Goal: Information Seeking & Learning: Learn about a topic

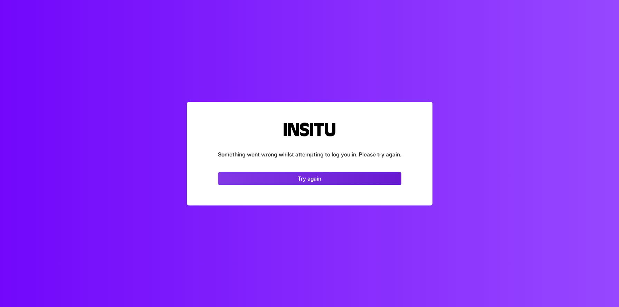
click at [324, 180] on link "Try again" at bounding box center [309, 178] width 183 height 12
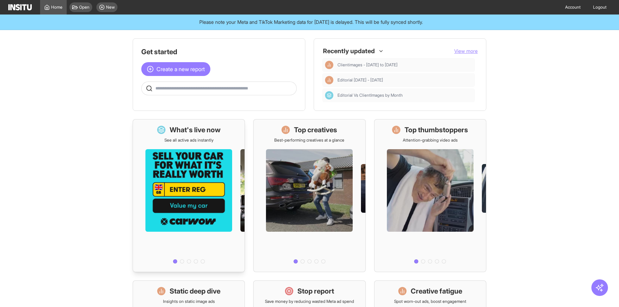
click at [219, 131] on h1 "What's live now" at bounding box center [195, 130] width 51 height 10
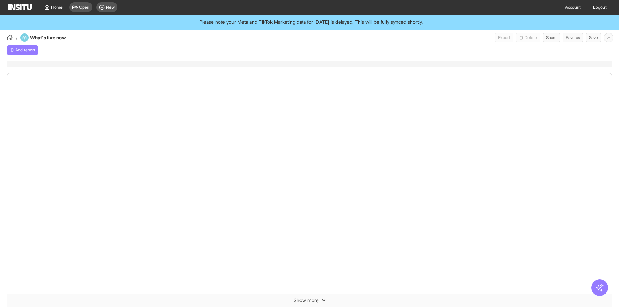
select select "**"
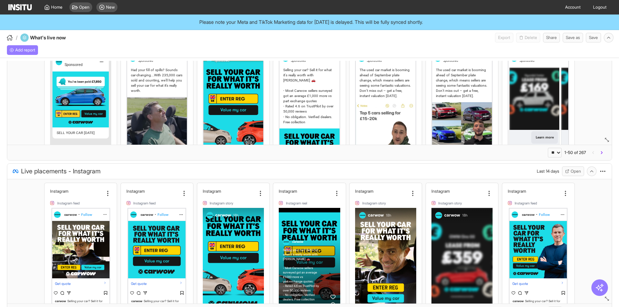
scroll to position [69, 0]
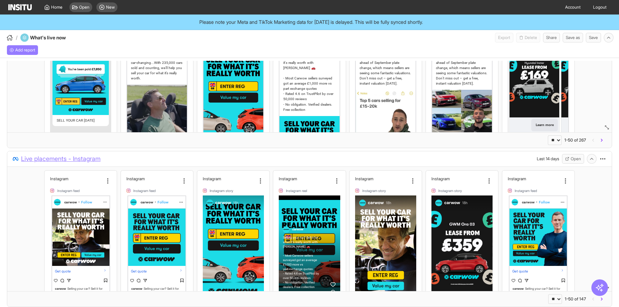
click at [87, 161] on span "Live placements - Instagram" at bounding box center [60, 159] width 79 height 10
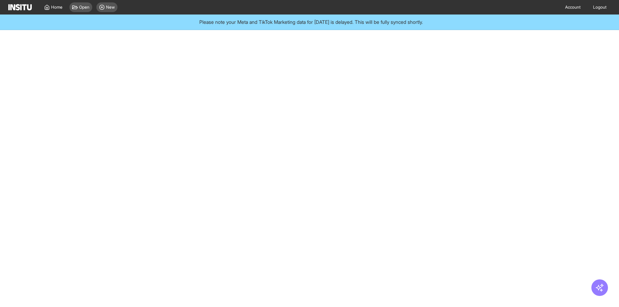
select select "**"
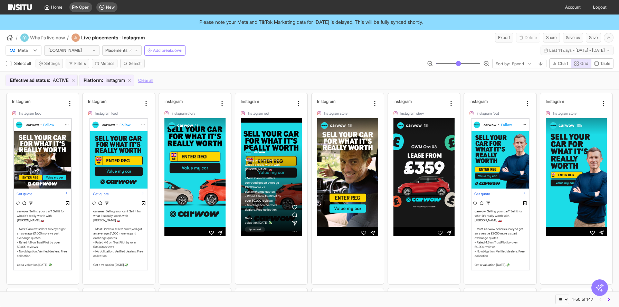
click at [256, 57] on div "Meta carwow.co.uk Placements Add breakdown Last 14 days - Wed 17 - Tue 30 Sep, …" at bounding box center [309, 65] width 619 height 47
click at [251, 61] on div "Select all Settings Filters Metrics Search Sort by: Spend Chart Grid Table" at bounding box center [309, 64] width 619 height 13
click at [251, 51] on div "Meta carwow.co.uk Placements Add breakdown Last 14 days - Wed 17 - Tue 30 Sep, …" at bounding box center [309, 48] width 619 height 13
click at [211, 52] on div "Meta carwow.co.uk Placements Add breakdown Last 14 days - Wed 17 - Tue 30 Sep, …" at bounding box center [309, 48] width 619 height 13
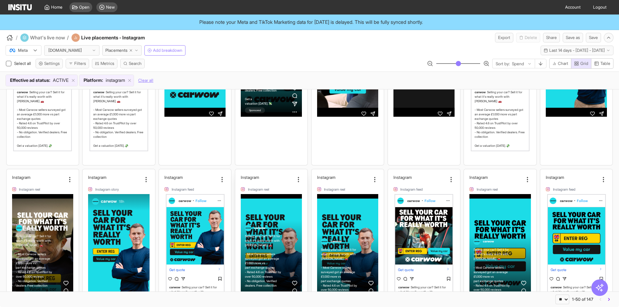
scroll to position [118, 0]
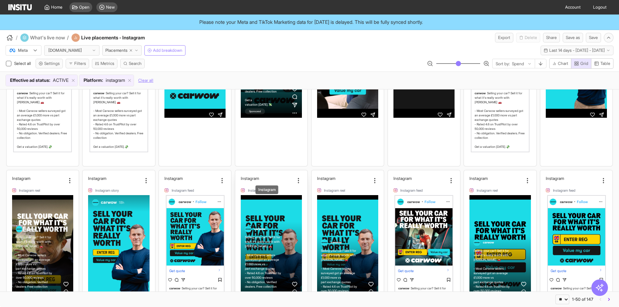
click at [253, 176] on h2 "Instagram" at bounding box center [250, 178] width 18 height 5
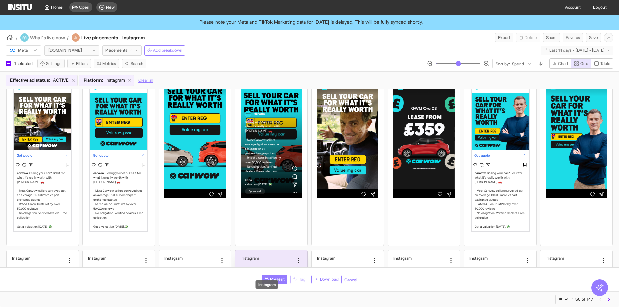
scroll to position [0, 0]
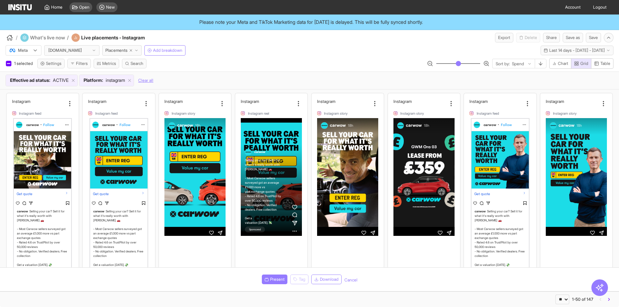
click at [274, 81] on div "Effective ad status : ACTIVE Platform : instagram Clear all" at bounding box center [310, 81] width 608 height 12
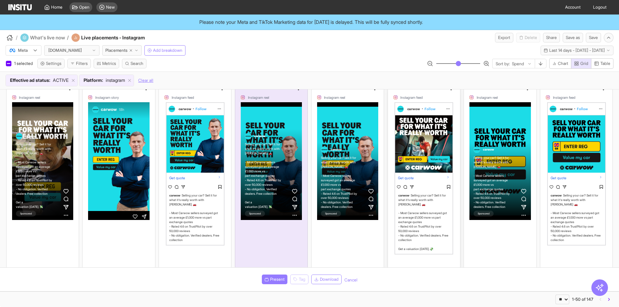
scroll to position [210, 0]
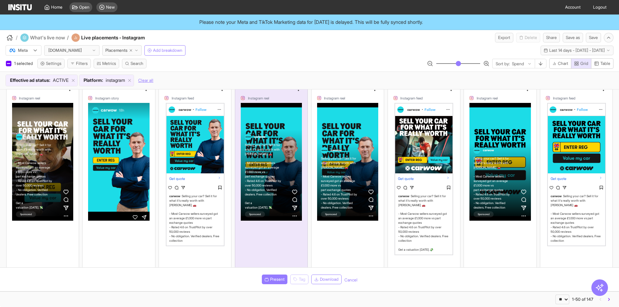
click at [349, 280] on button "Cancel" at bounding box center [350, 280] width 13 height 6
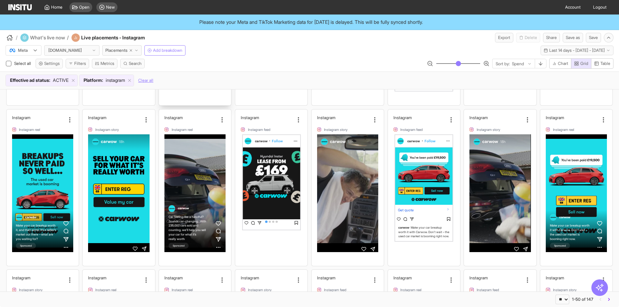
scroll to position [430, 0]
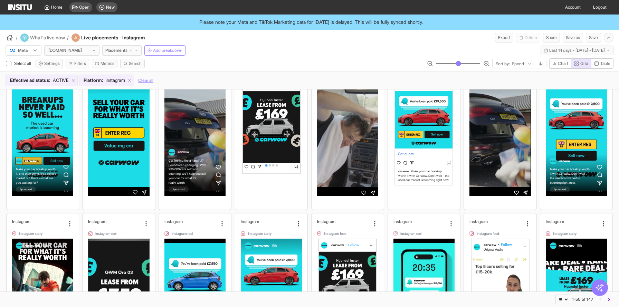
click at [219, 68] on div "Select all Settings Filters Metrics Search Sort by: Spend Chart Grid Table" at bounding box center [309, 64] width 619 height 13
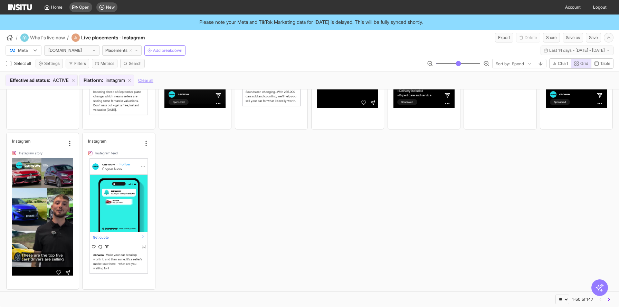
scroll to position [1006, 0]
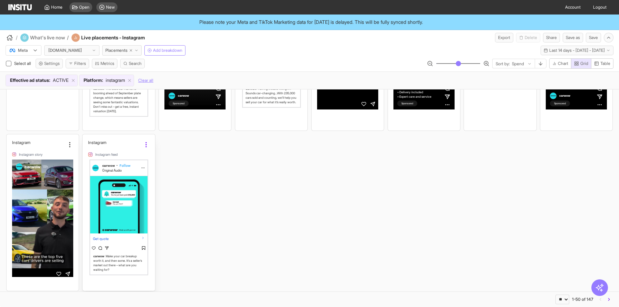
click at [147, 142] on icon at bounding box center [146, 144] width 7 height 7
click at [120, 145] on div "Instagram" at bounding box center [114, 144] width 53 height 8
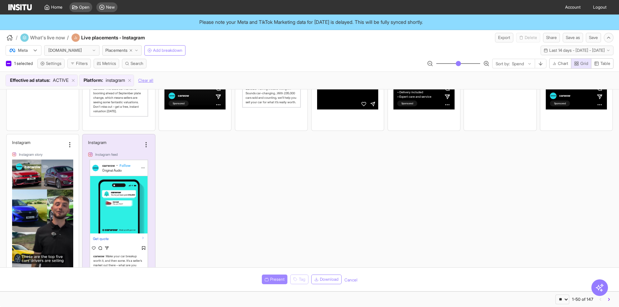
click at [274, 279] on span "Present" at bounding box center [277, 280] width 15 height 6
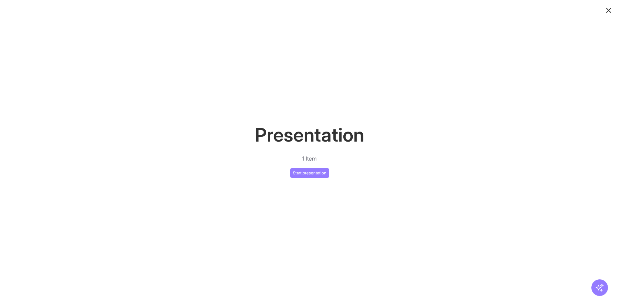
click at [607, 7] on icon "button" at bounding box center [608, 10] width 8 height 8
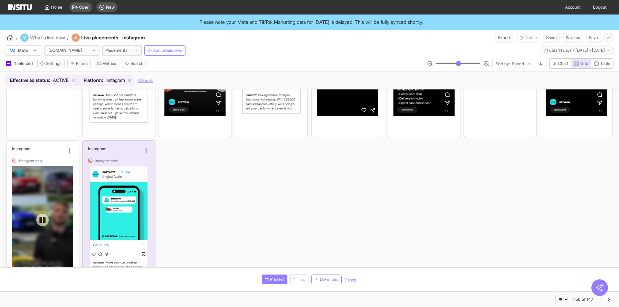
scroll to position [995, 0]
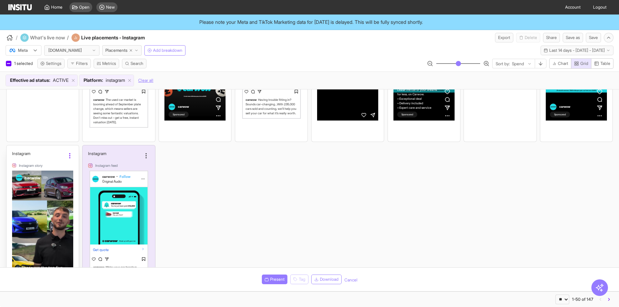
click at [70, 154] on icon at bounding box center [69, 155] width 7 height 7
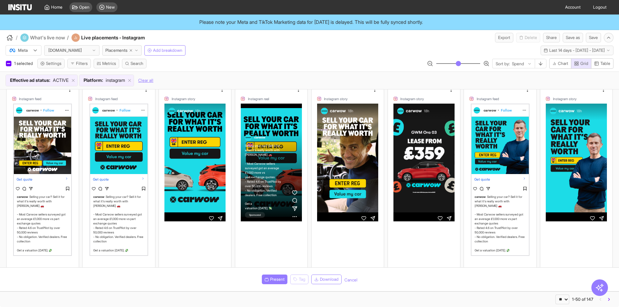
scroll to position [0, 0]
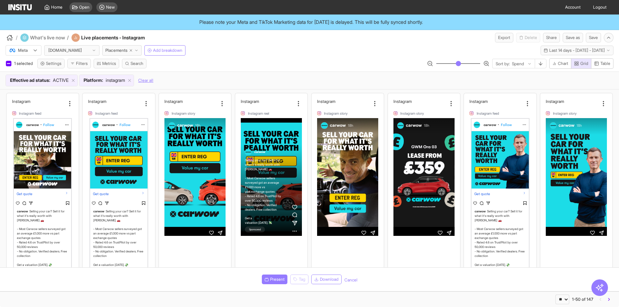
click at [230, 58] on div "Meta carwow.co.uk Placements Add breakdown Last 14 days - Wed 17 - Tue 30 Sep, …" at bounding box center [309, 65] width 619 height 47
